Goal: Find specific page/section: Find specific page/section

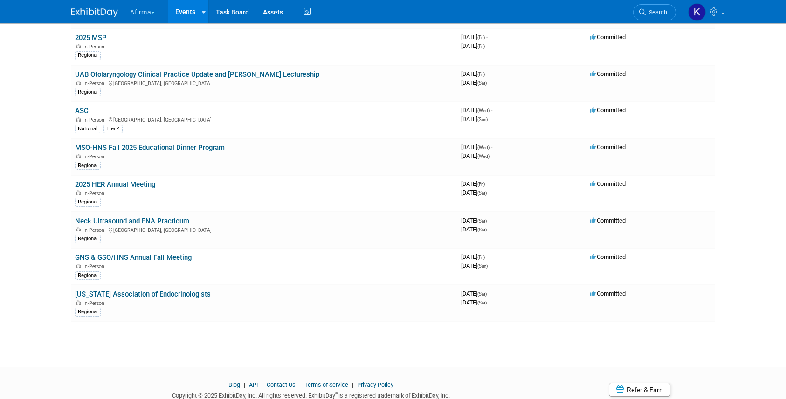
click at [176, 17] on link "Events" at bounding box center [185, 11] width 34 height 23
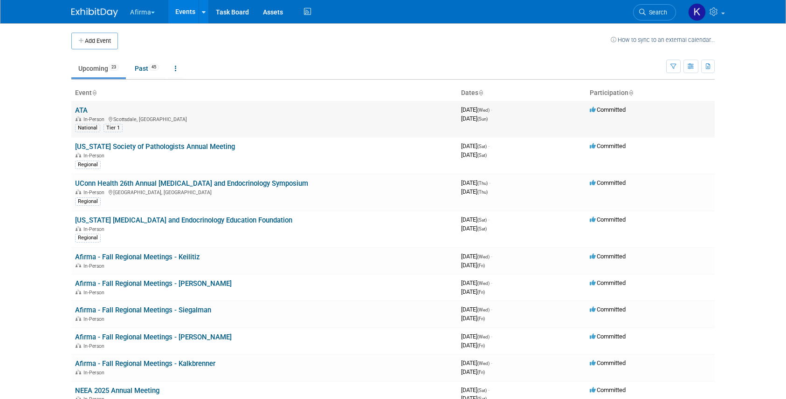
click at [83, 107] on link "ATA" at bounding box center [81, 110] width 13 height 8
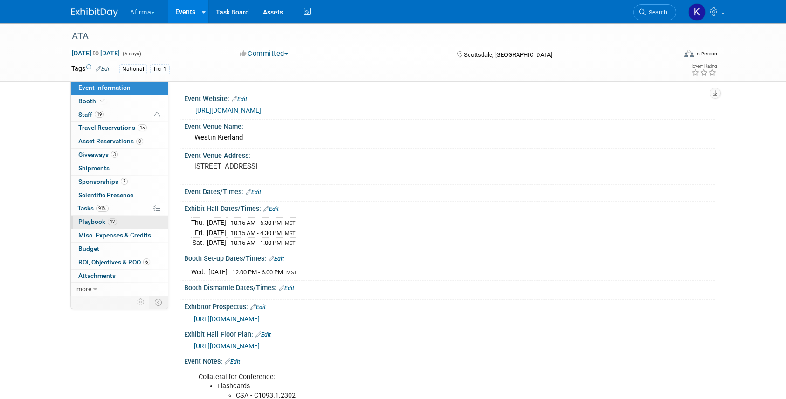
click at [116, 224] on span "12" at bounding box center [112, 222] width 9 height 7
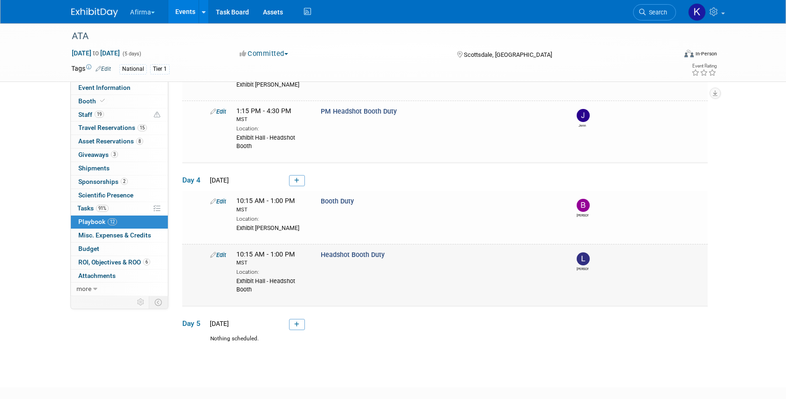
scroll to position [607, 0]
